Goal: Task Accomplishment & Management: Complete application form

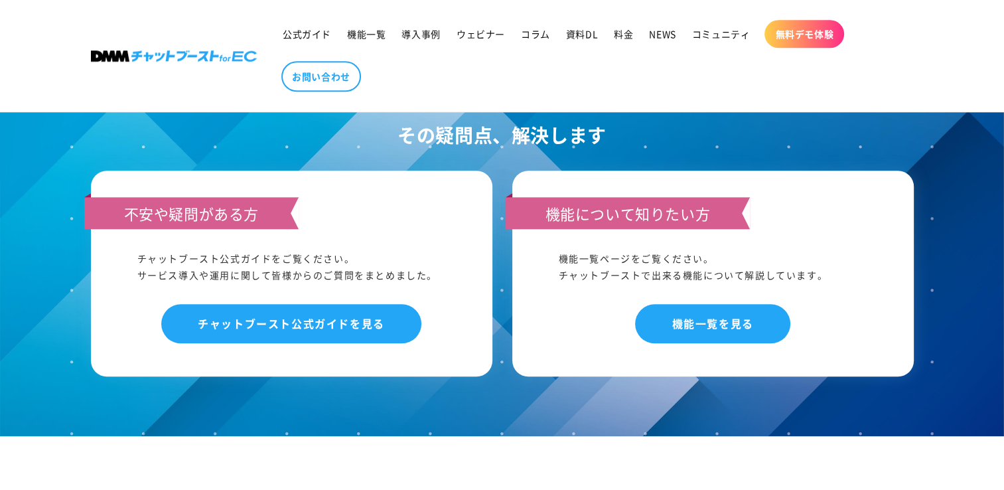
scroll to position [1483, 0]
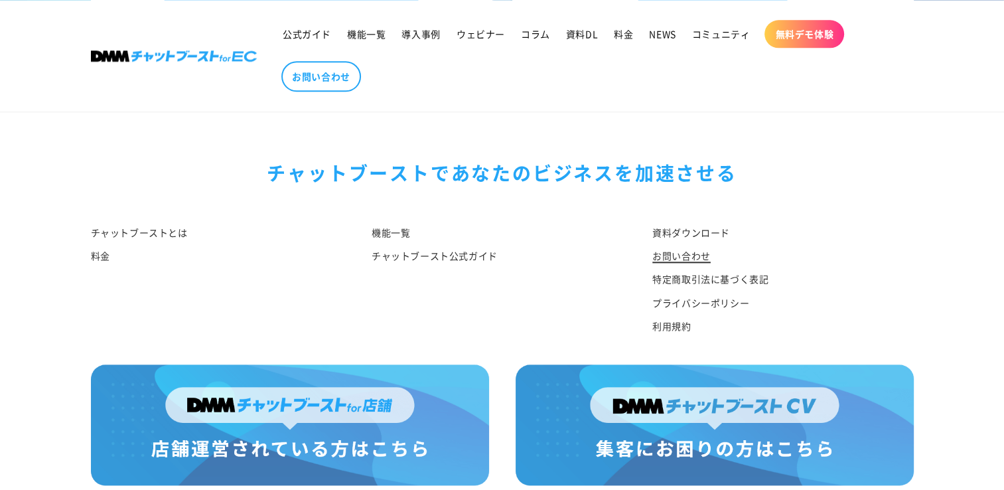
click at [669, 244] on link "お問い合わせ" at bounding box center [681, 255] width 58 height 23
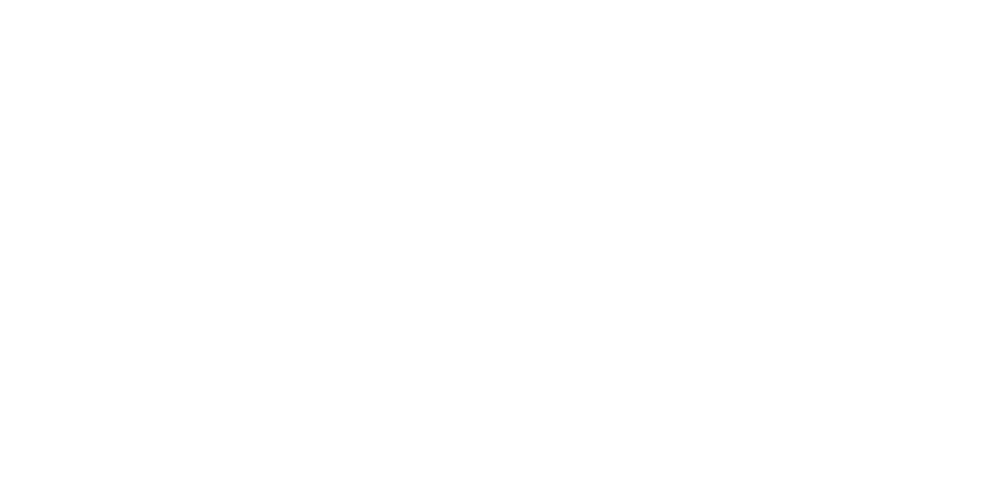
scroll to position [1452, 0]
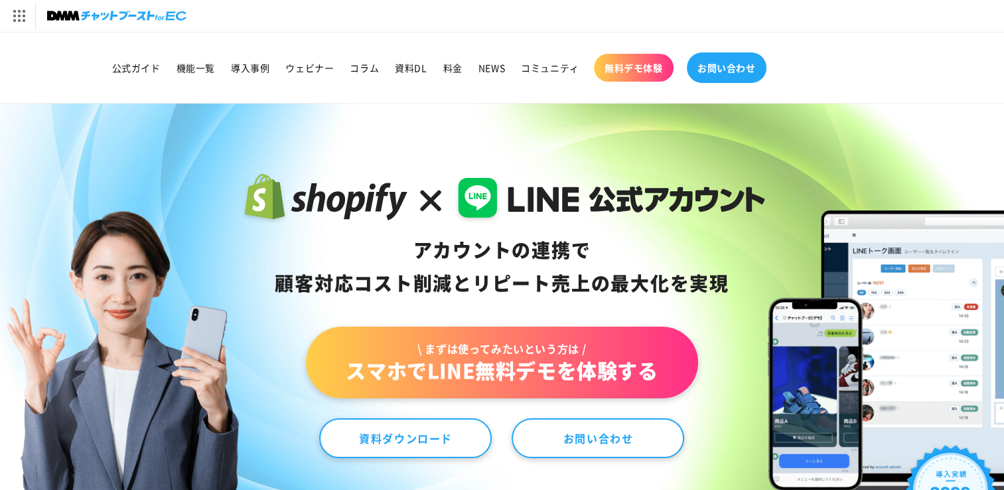
click at [733, 71] on span "お問い合わせ" at bounding box center [726, 68] width 58 height 12
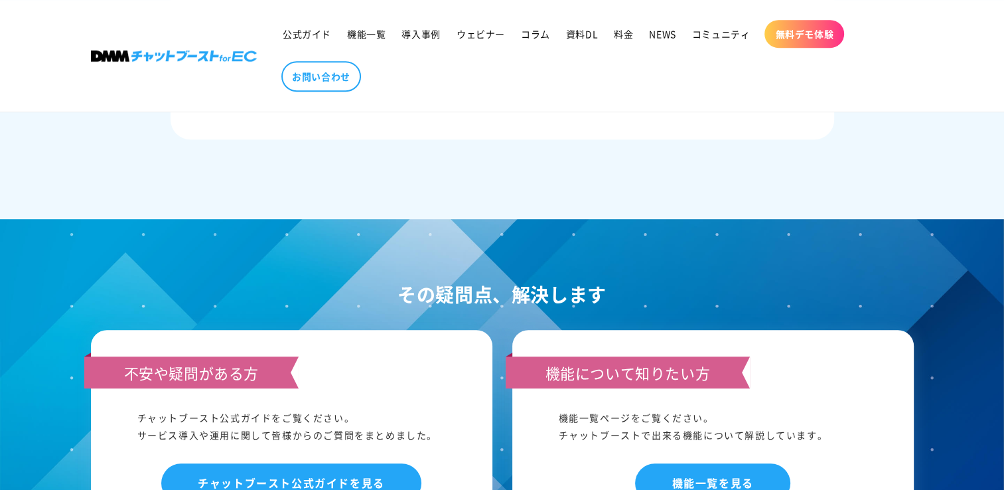
scroll to position [772, 0]
